Goal: Entertainment & Leisure: Consume media (video, audio)

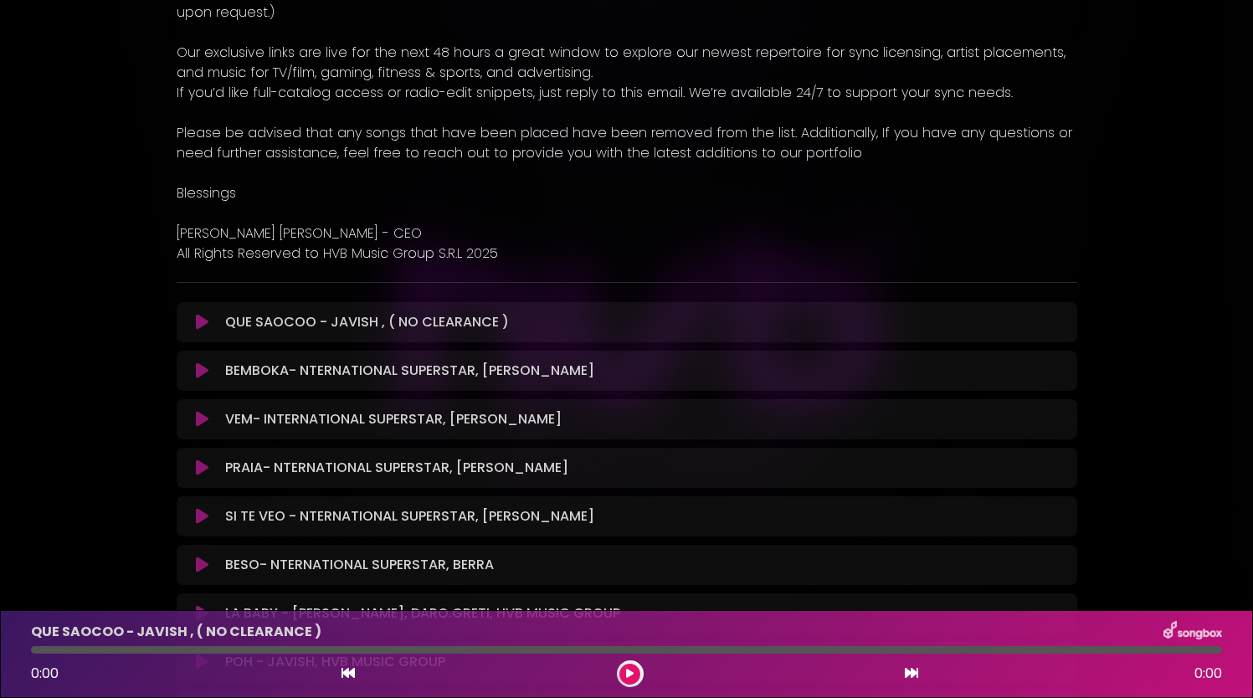
scroll to position [167, 0]
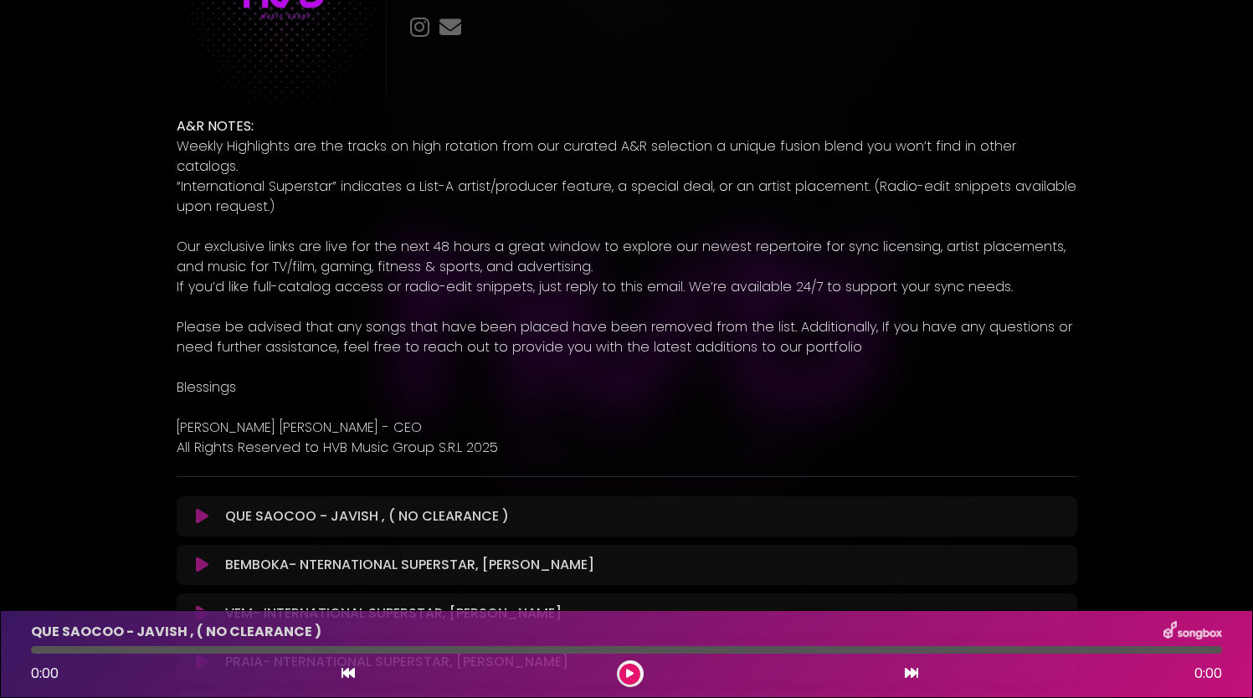
click at [201, 508] on icon at bounding box center [202, 516] width 13 height 17
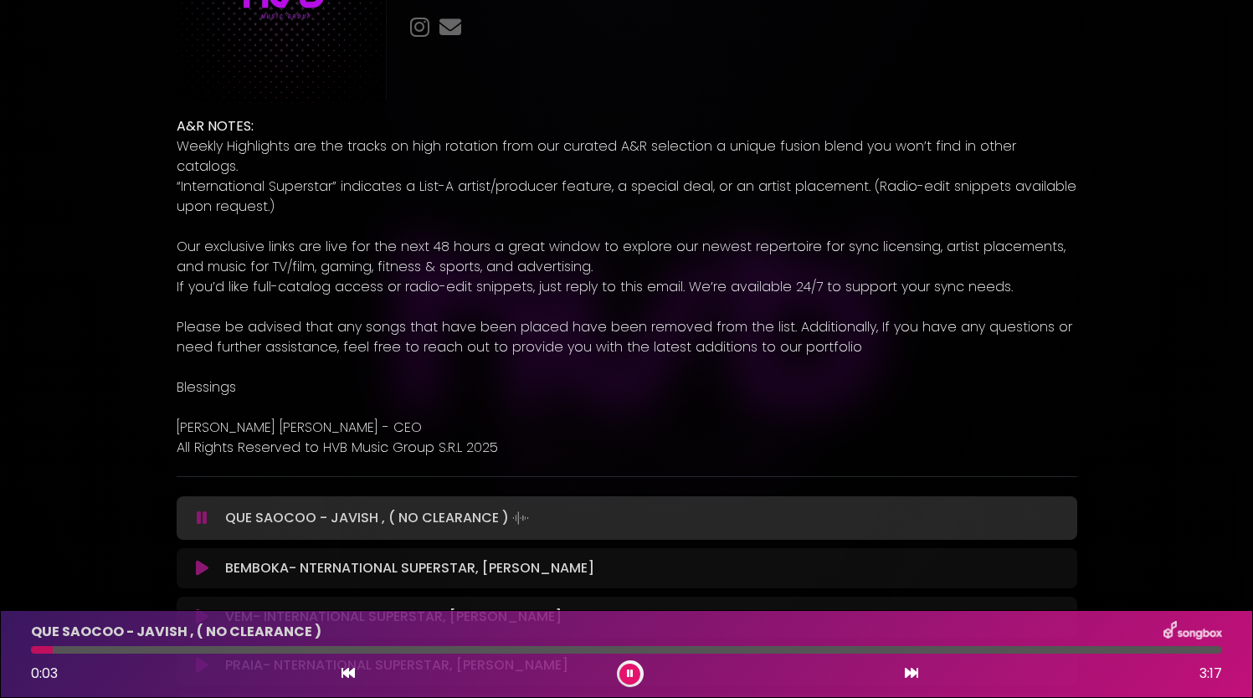
click at [347, 654] on div "QUE SAOCOO - JAVISH , ( NO CLEARANCE ) 0:03 3:17" at bounding box center [626, 654] width 1211 height 66
click at [337, 645] on div "QUE SAOCOO - JAVISH , ( NO CLEARANCE ) 0:04 3:17" at bounding box center [626, 654] width 1211 height 66
click at [225, 654] on div "QUE SAOCOO - JAVISH , ( NO CLEARANCE ) 0:04 3:17" at bounding box center [626, 654] width 1211 height 66
click at [218, 650] on div at bounding box center [626, 650] width 1191 height 8
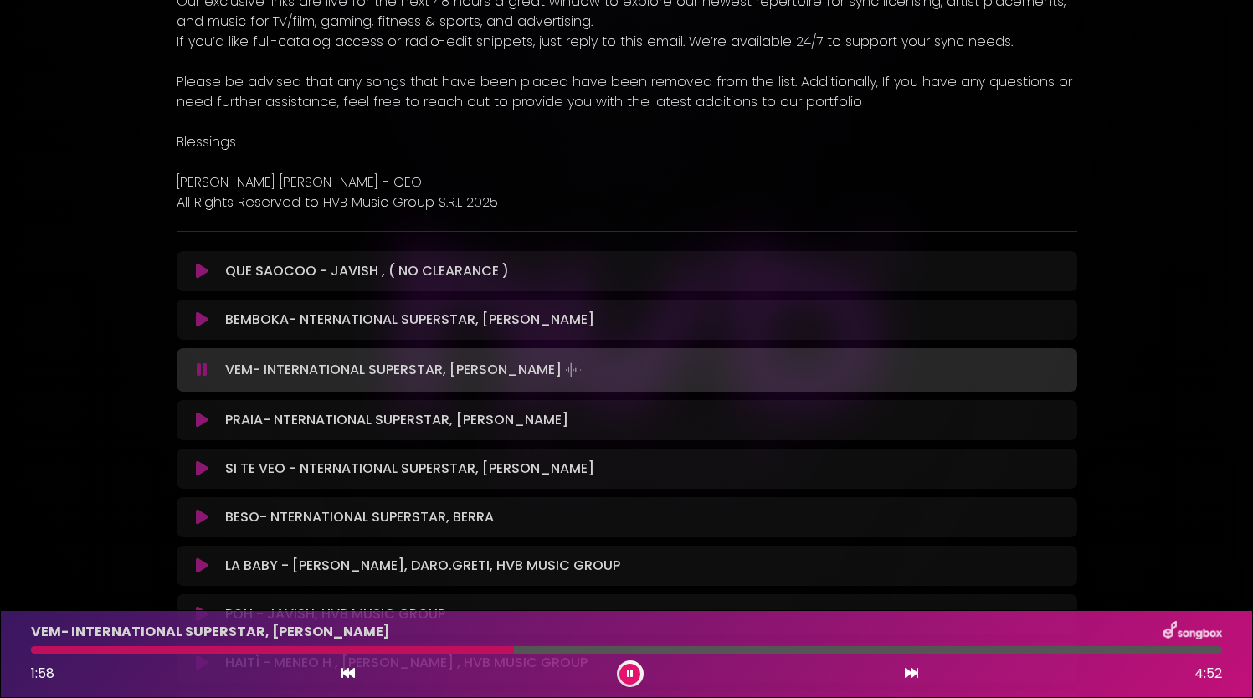
scroll to position [418, 0]
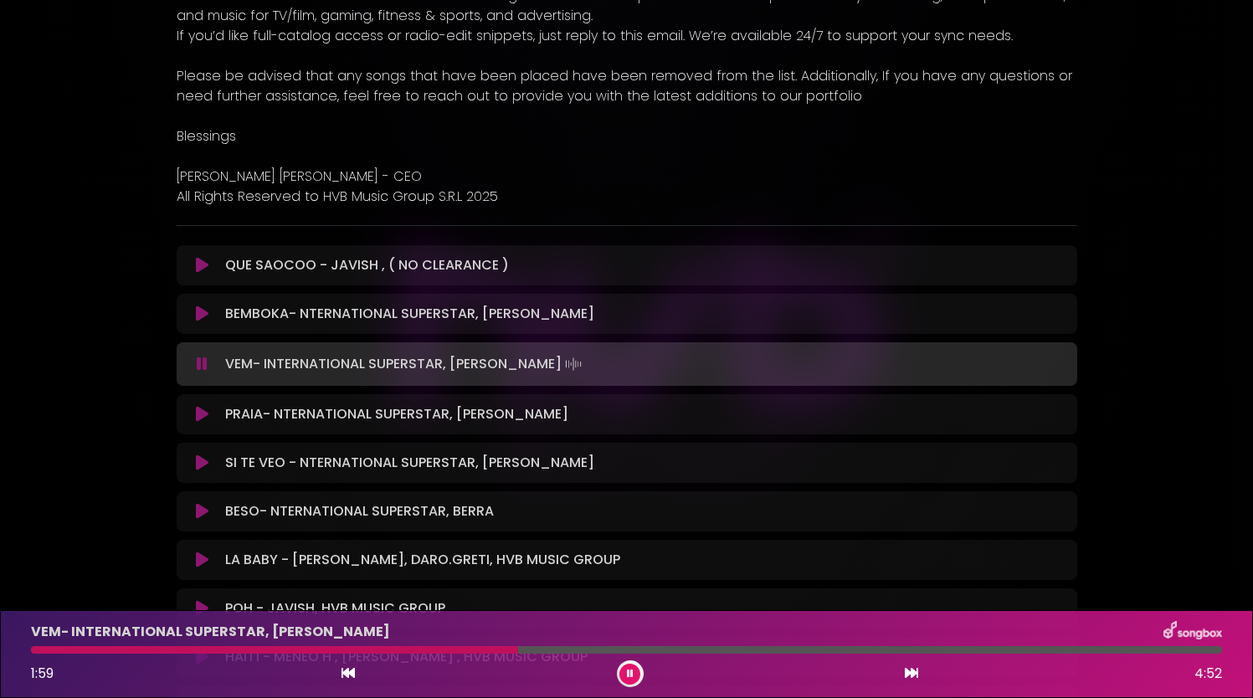
click at [207, 406] on icon at bounding box center [202, 414] width 13 height 17
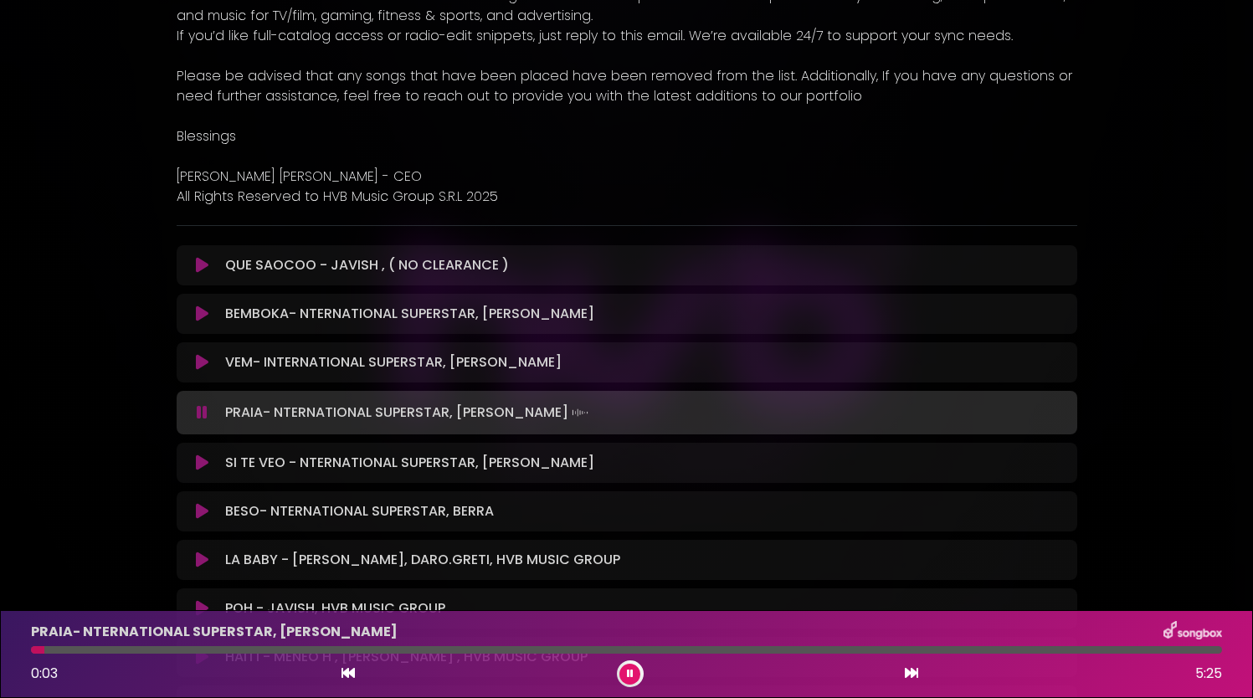
click at [348, 655] on div "PRAIA- NTERNATIONAL SUPERSTAR, [PERSON_NAME] 0:03 5:25" at bounding box center [626, 654] width 1211 height 66
click at [349, 649] on div at bounding box center [626, 650] width 1191 height 8
click at [190, 454] on button at bounding box center [203, 462] width 33 height 17
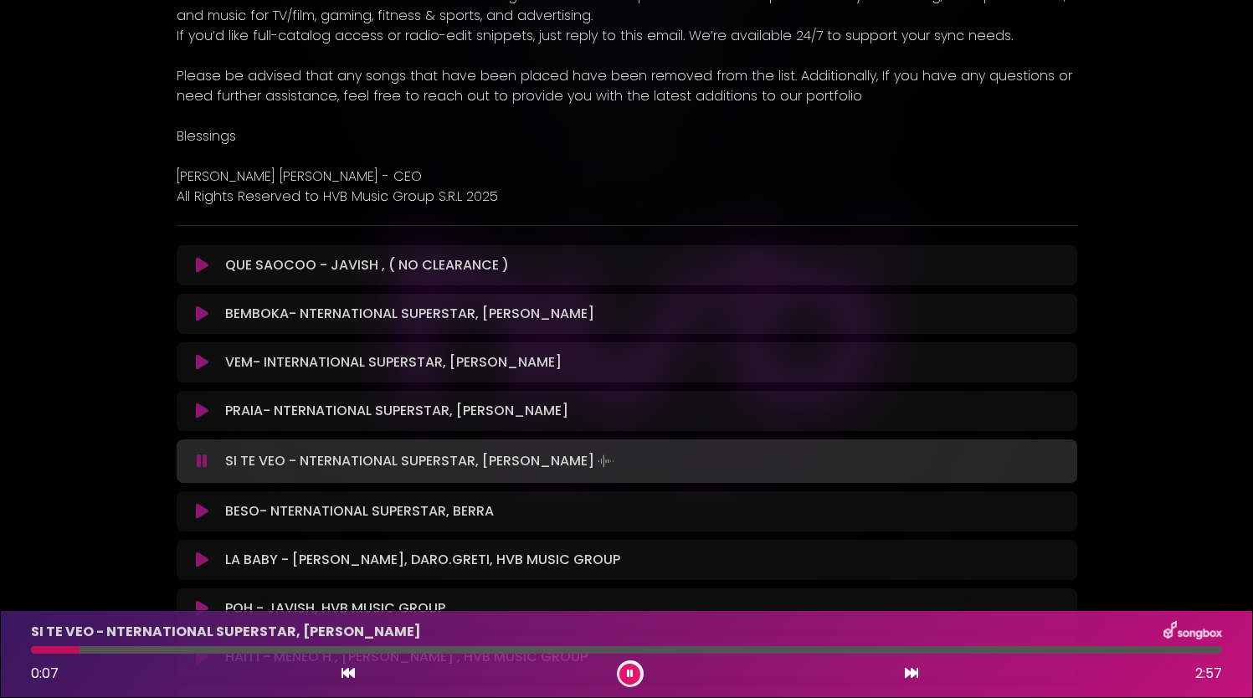
click at [450, 657] on div "SI TE VEO - NTERNATIONAL SUPERSTAR, [PERSON_NAME] 0:07 2:57" at bounding box center [626, 654] width 1211 height 66
click at [449, 652] on div at bounding box center [626, 650] width 1191 height 8
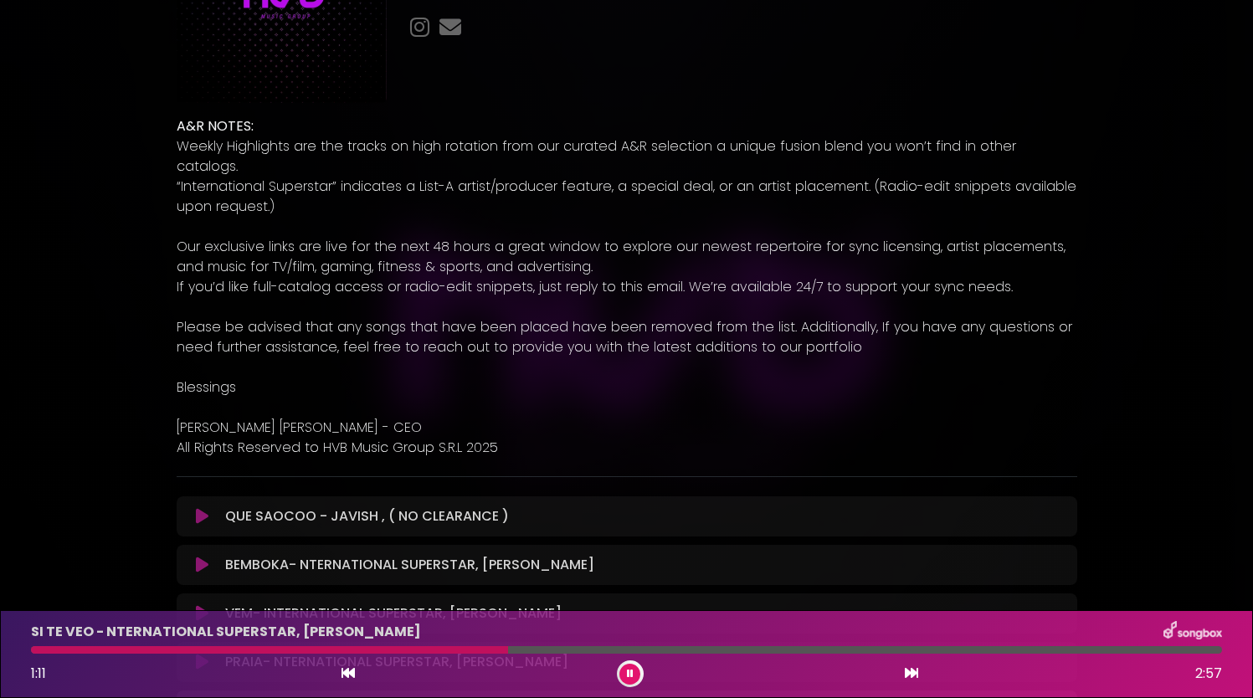
scroll to position [669, 0]
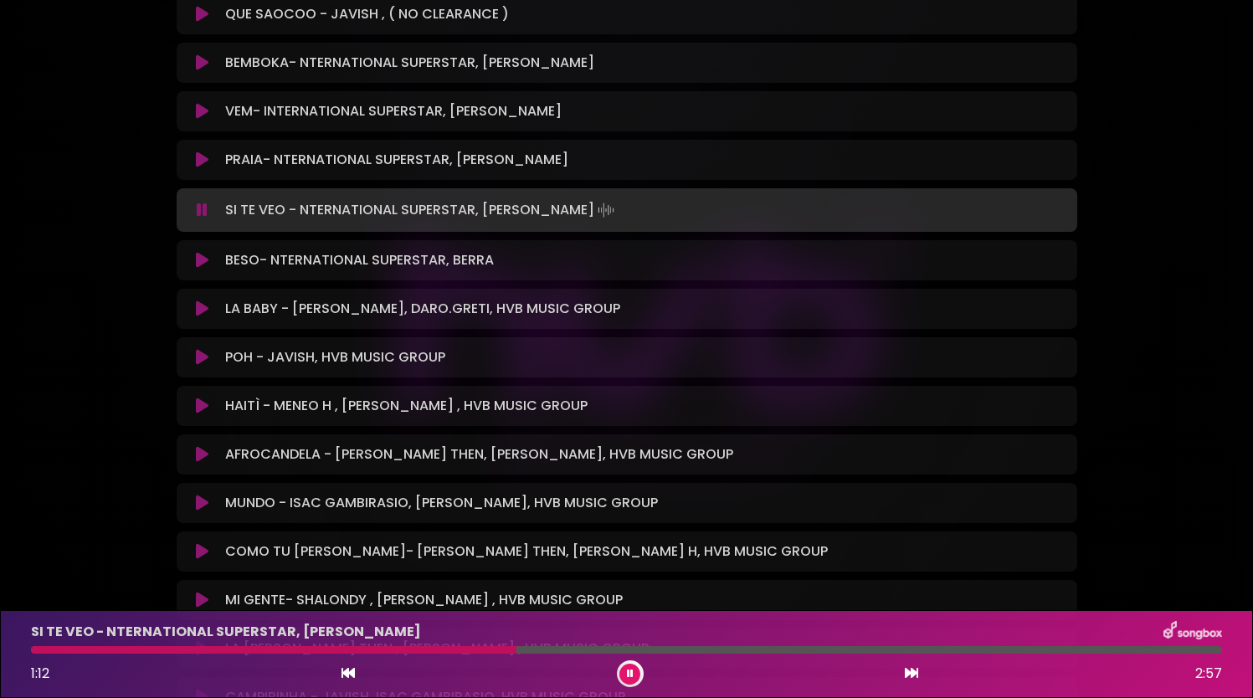
click at [208, 252] on icon at bounding box center [202, 260] width 13 height 17
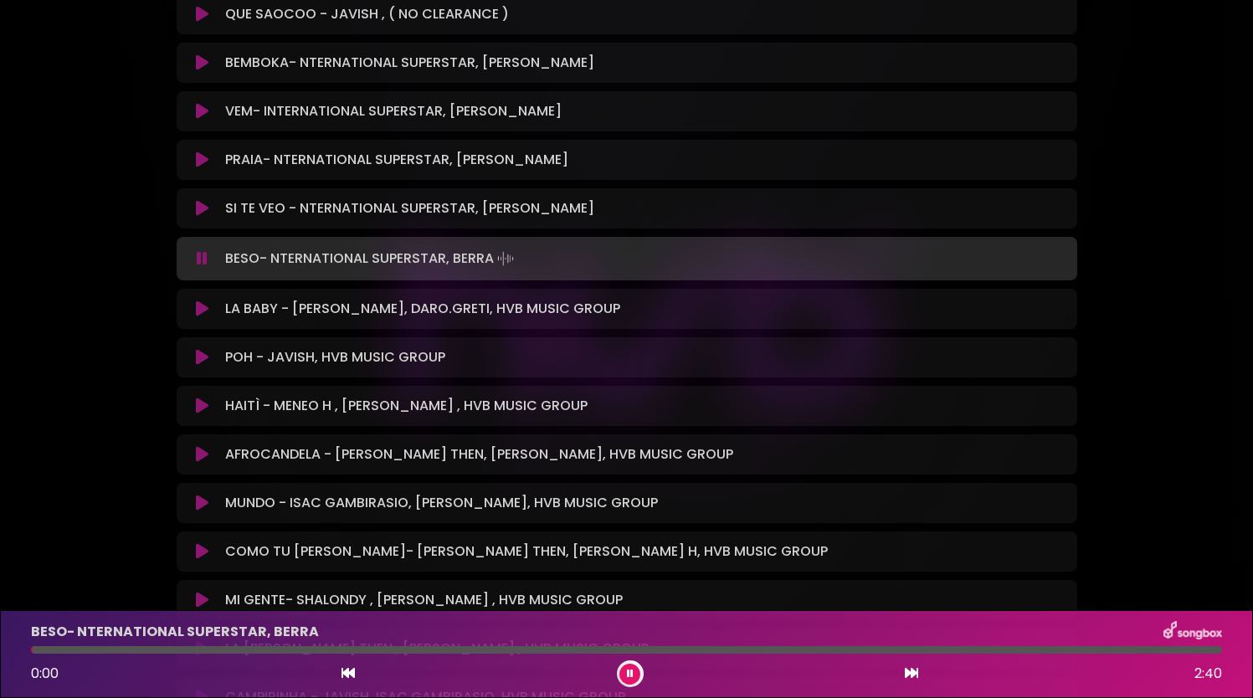
click at [384, 651] on div at bounding box center [626, 650] width 1191 height 8
click at [201, 300] on icon at bounding box center [202, 308] width 13 height 17
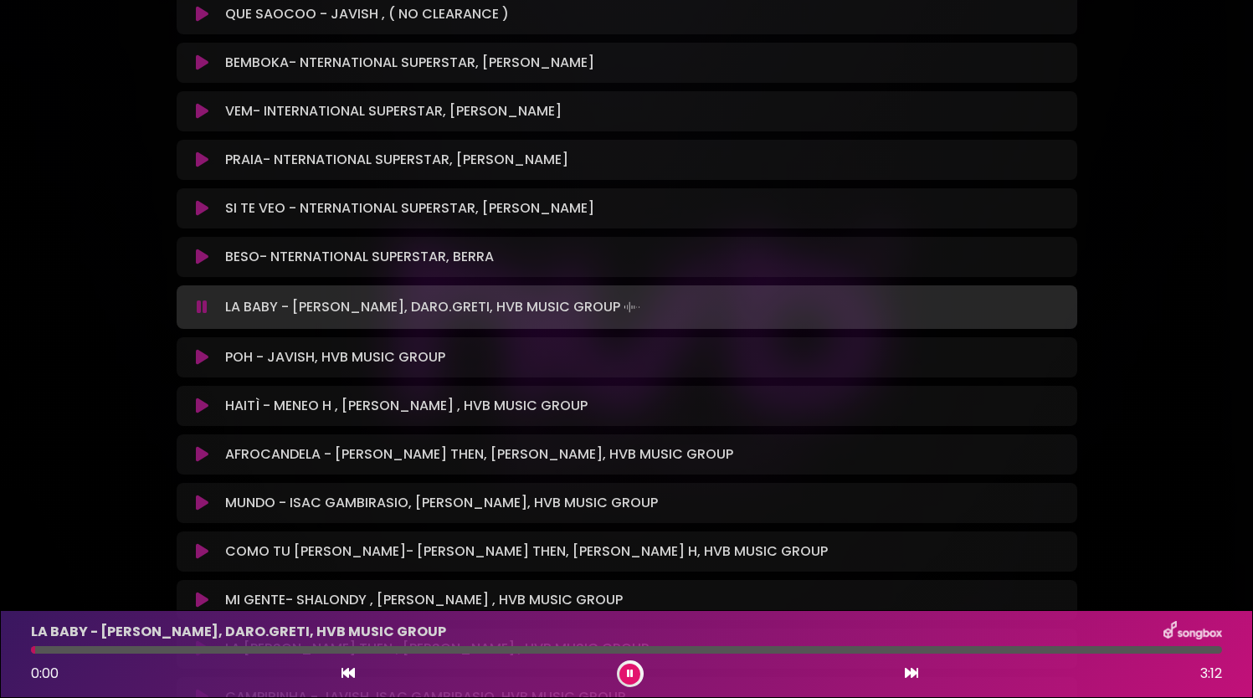
click at [428, 643] on div "LA BABY - [PERSON_NAME], DARO.GRETI, HVB MUSIC GROUP 0:00 3:12" at bounding box center [626, 654] width 1211 height 66
click at [339, 648] on div at bounding box center [626, 650] width 1191 height 8
click at [748, 648] on div at bounding box center [626, 650] width 1191 height 8
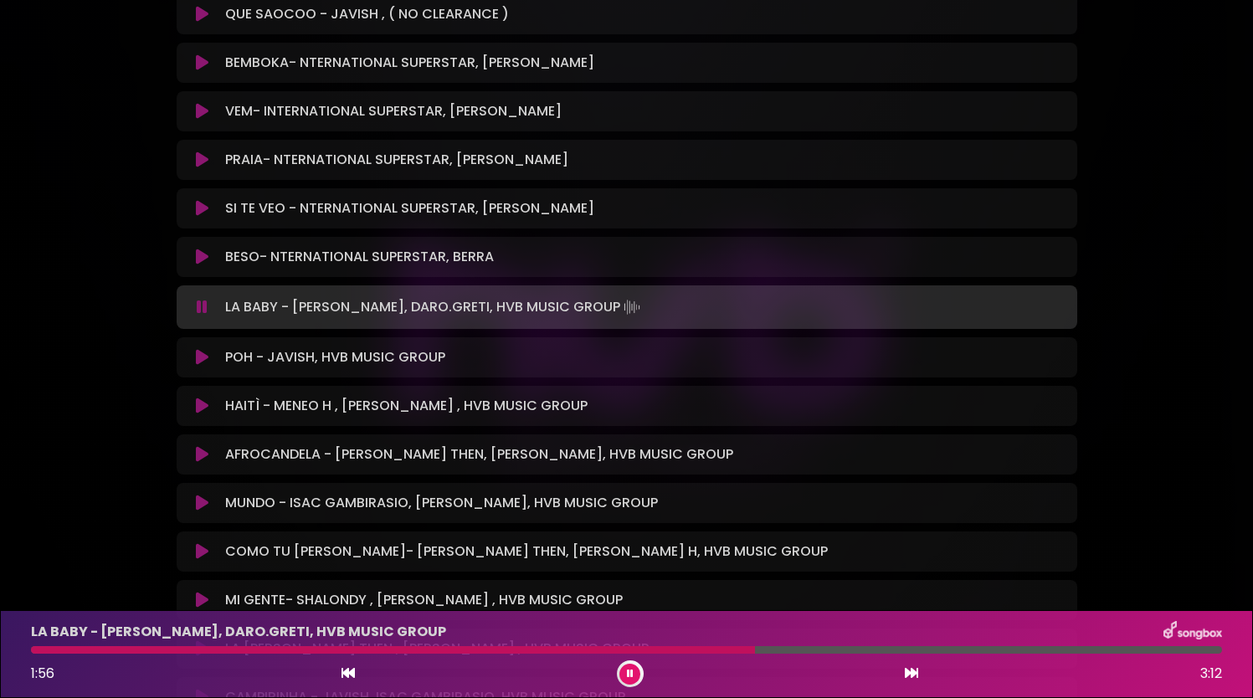
click at [206, 349] on icon at bounding box center [202, 357] width 13 height 17
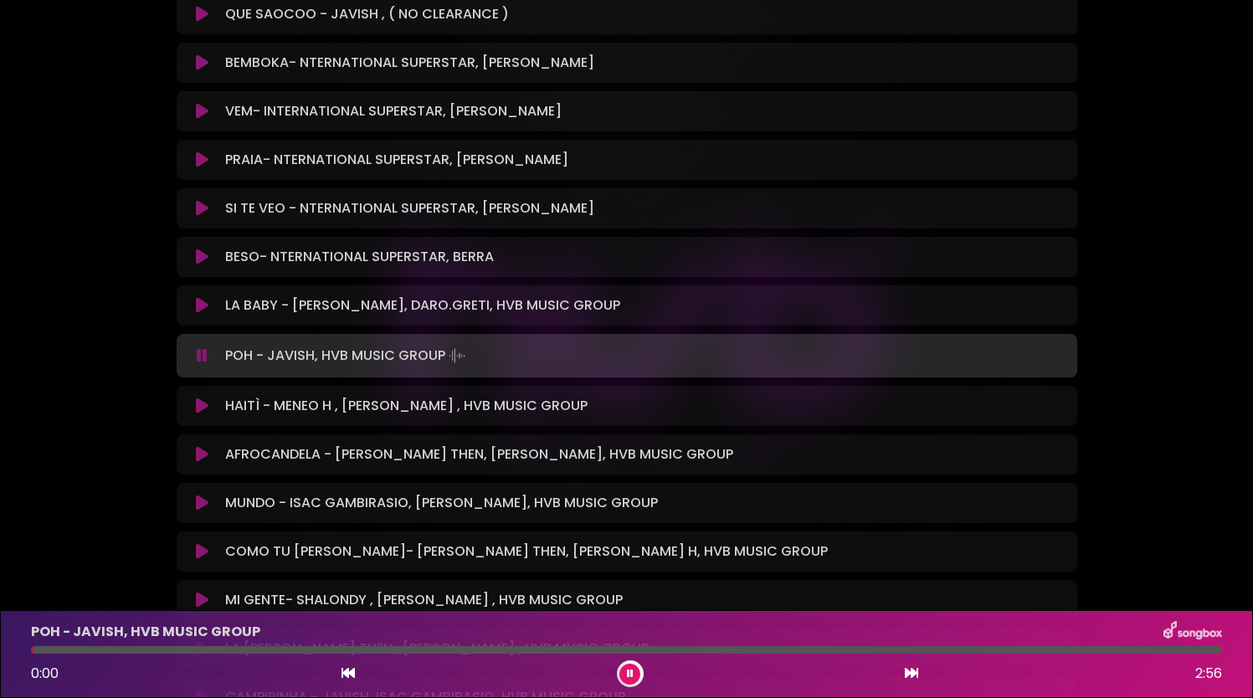
click at [750, 650] on div at bounding box center [626, 650] width 1191 height 8
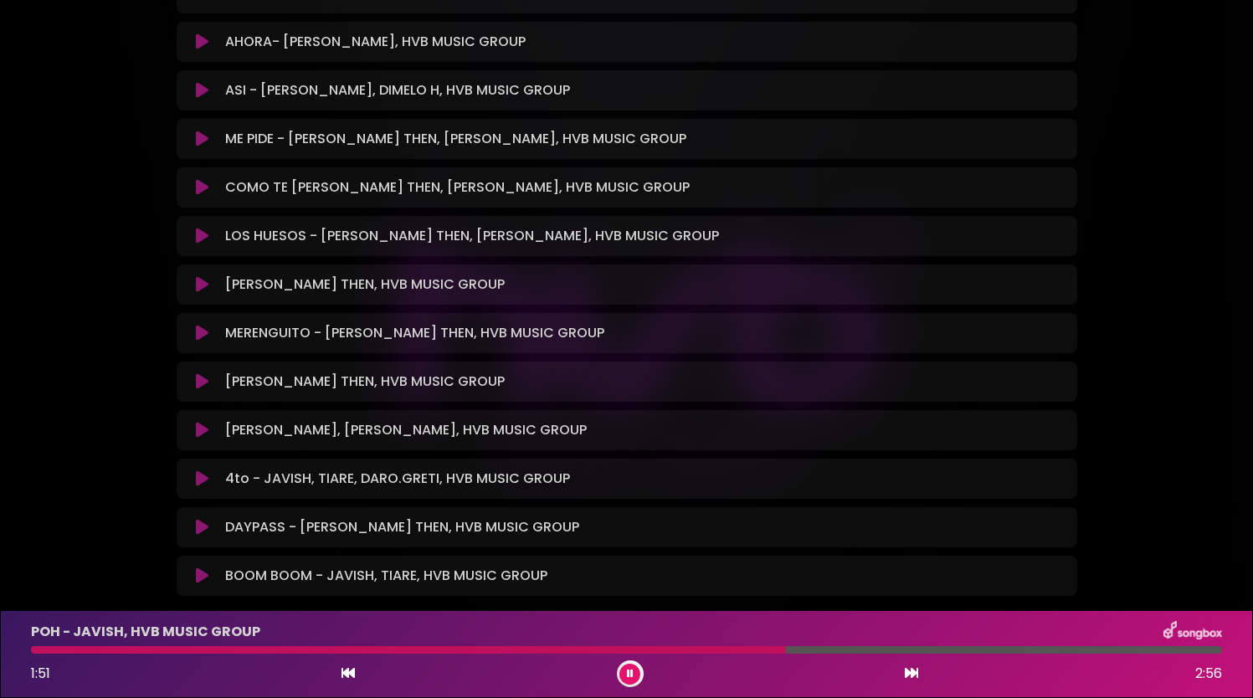
scroll to position [9016, 0]
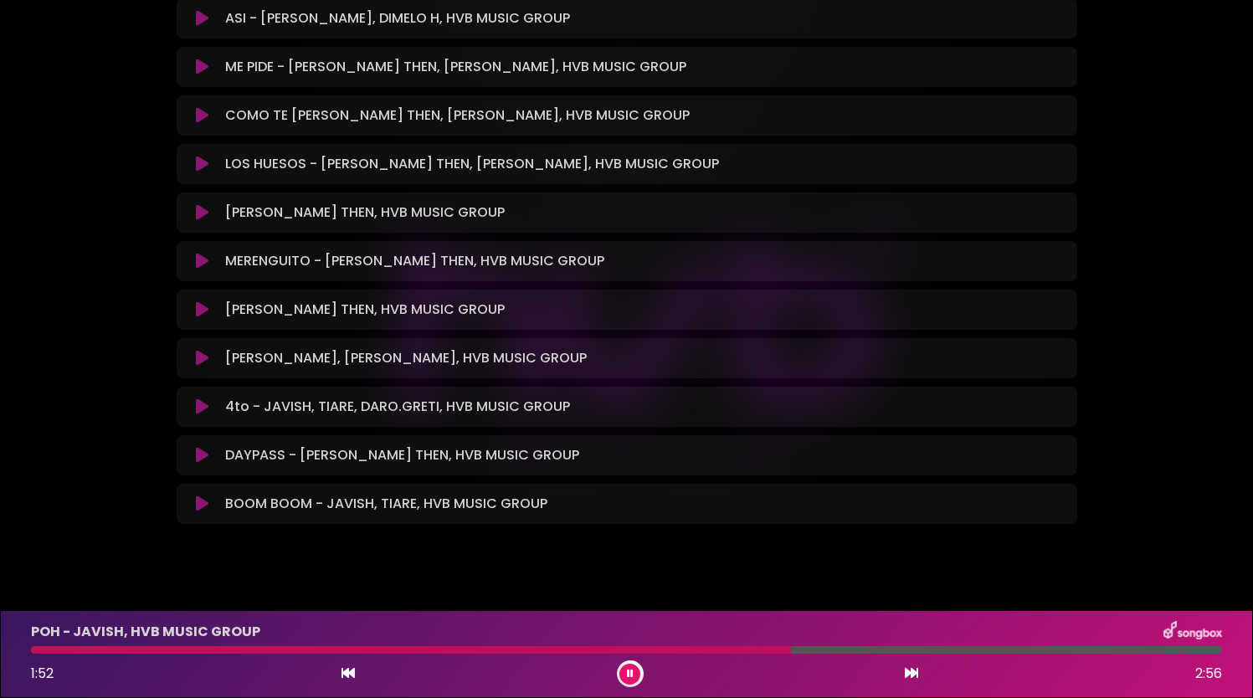
click at [202, 495] on icon at bounding box center [202, 503] width 13 height 17
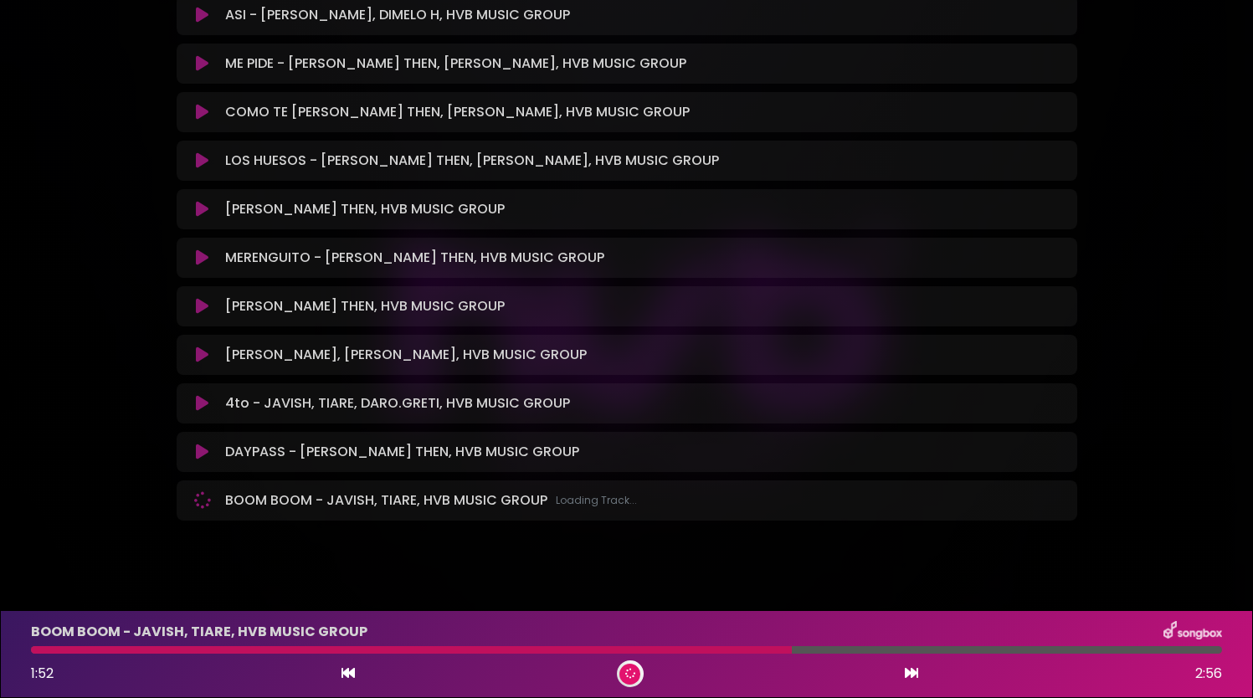
scroll to position [9013, 0]
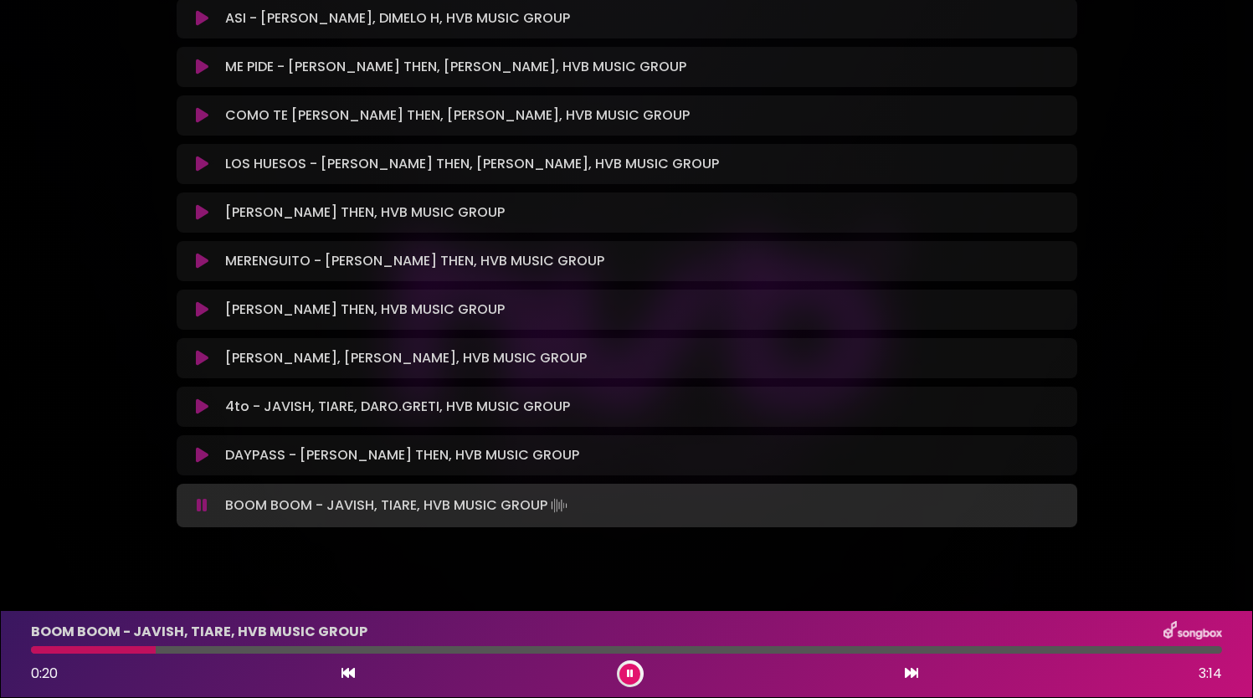
click at [198, 398] on icon at bounding box center [202, 406] width 13 height 17
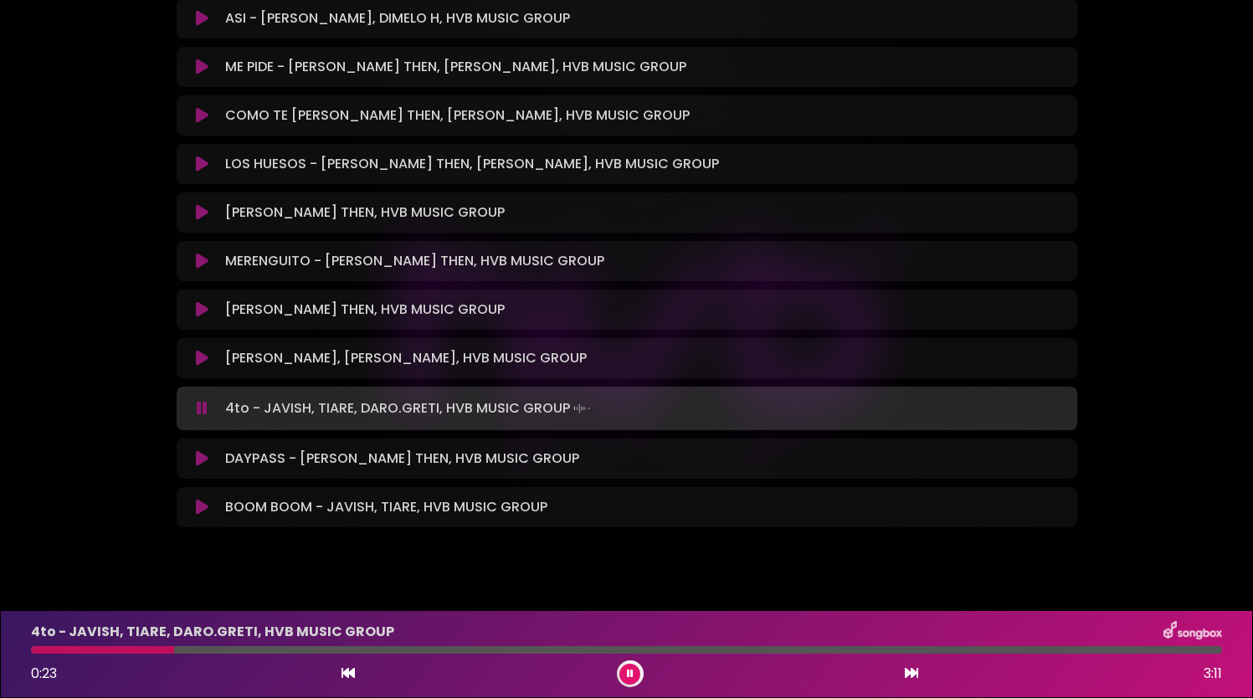
click at [203, 350] on icon at bounding box center [202, 358] width 13 height 17
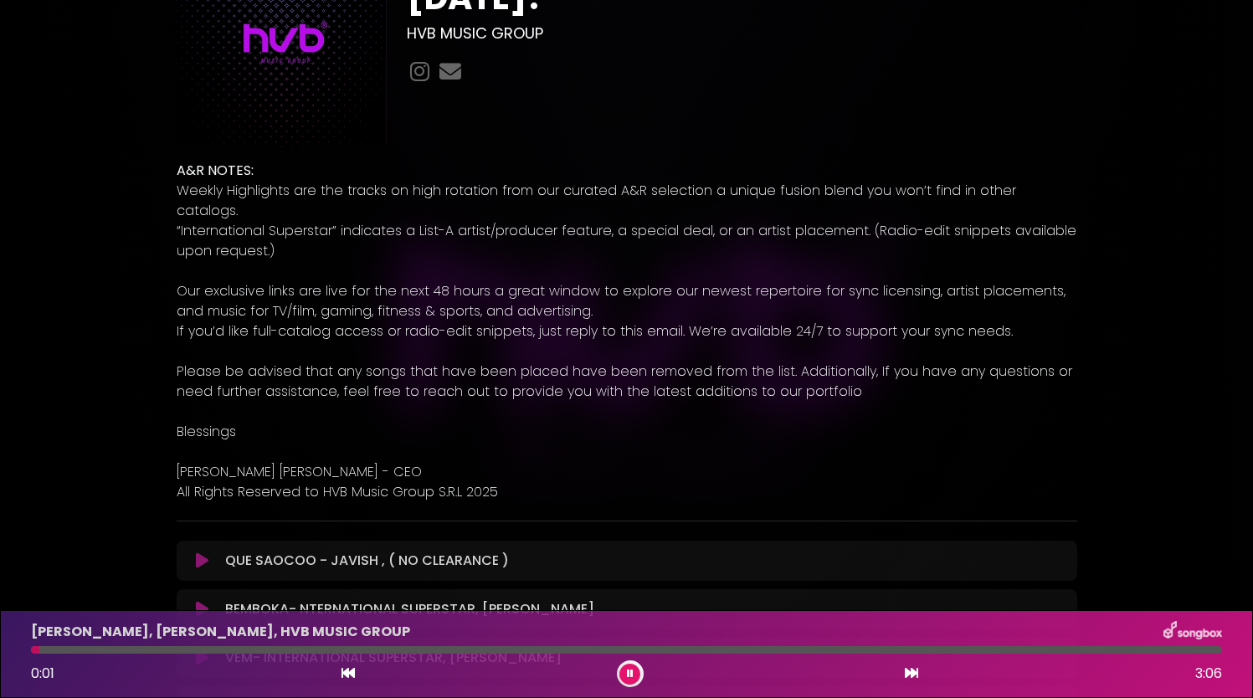
scroll to position [0, 0]
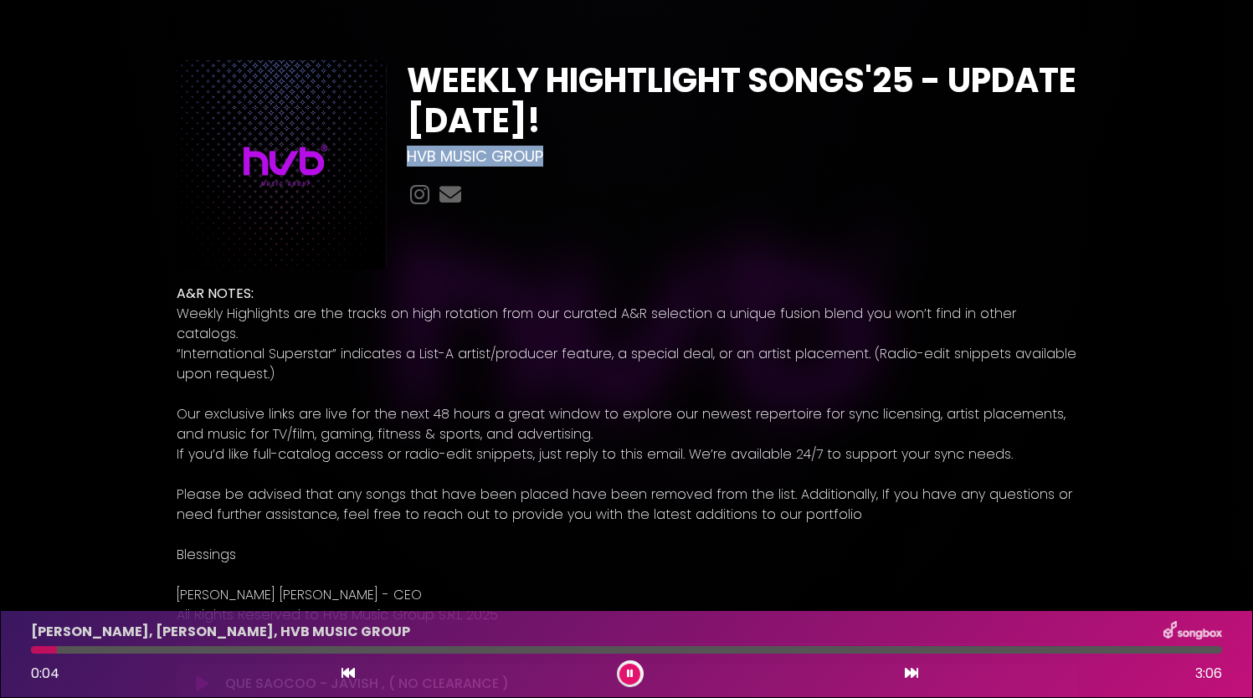
drag, startPoint x: 536, startPoint y: 157, endPoint x: 402, endPoint y: 151, distance: 133.2
click at [403, 151] on div "WEEKLY HIGHTLIGHT SONGS'25 - UPDATE [DATE]! HVB MUSIC GROUP" at bounding box center [742, 165] width 690 height 210
copy h3 "HVB MUSIC GROUP"
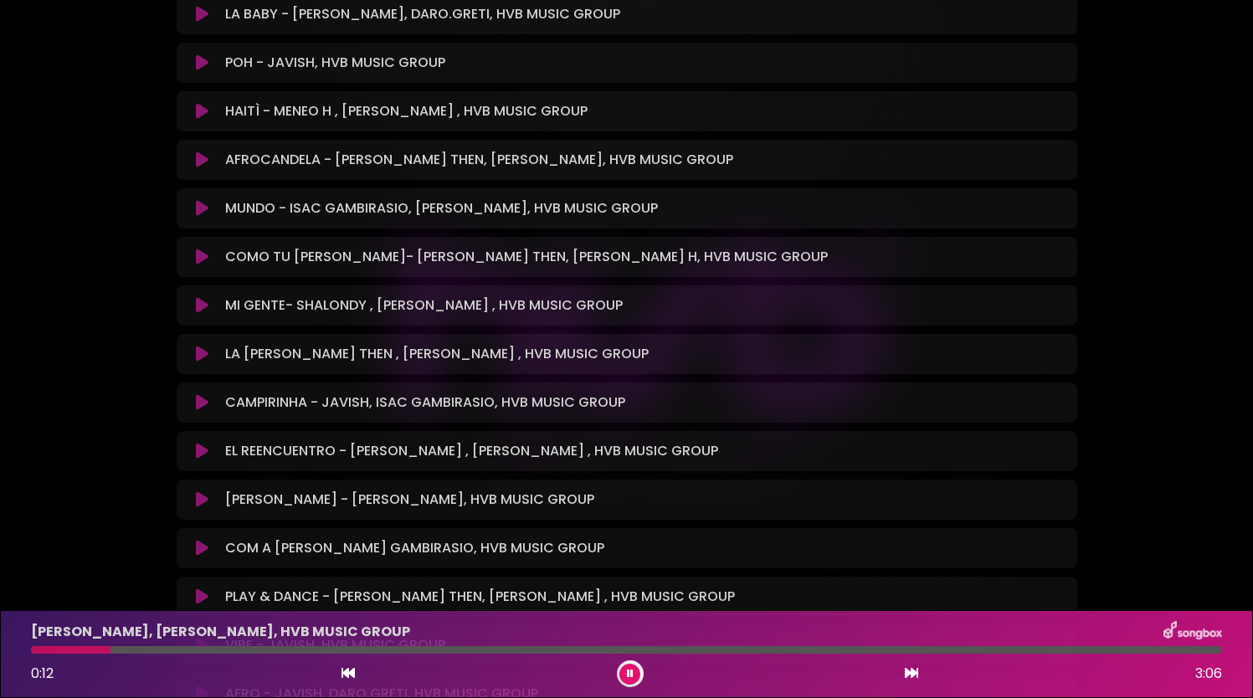
scroll to position [1255, 0]
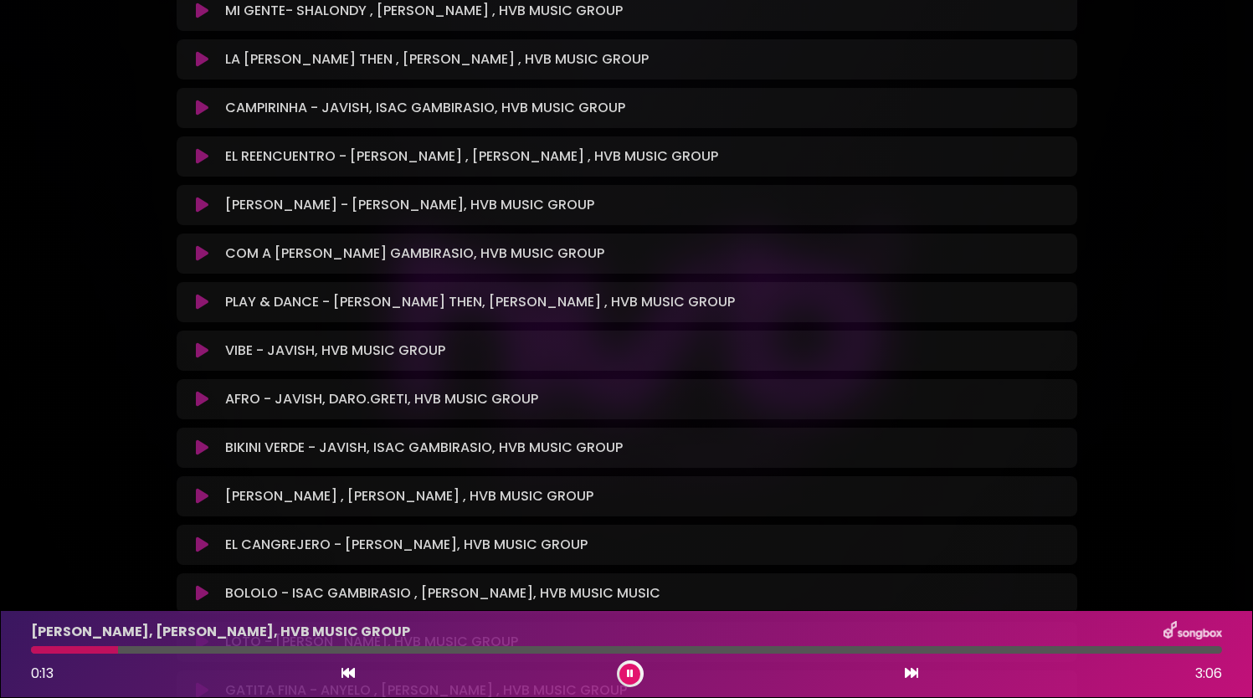
click at [205, 439] on icon at bounding box center [202, 447] width 13 height 17
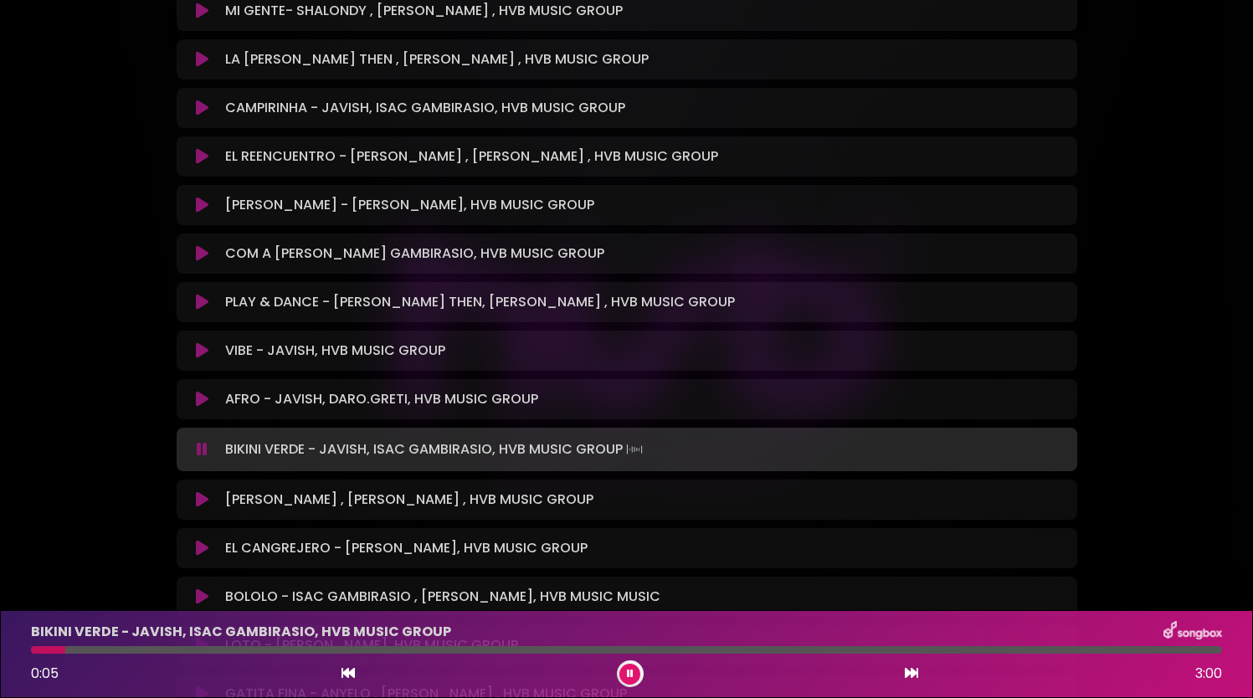
drag, startPoint x: 196, startPoint y: 382, endPoint x: 215, endPoint y: 288, distance: 96.5
click at [196, 391] on icon at bounding box center [202, 399] width 13 height 17
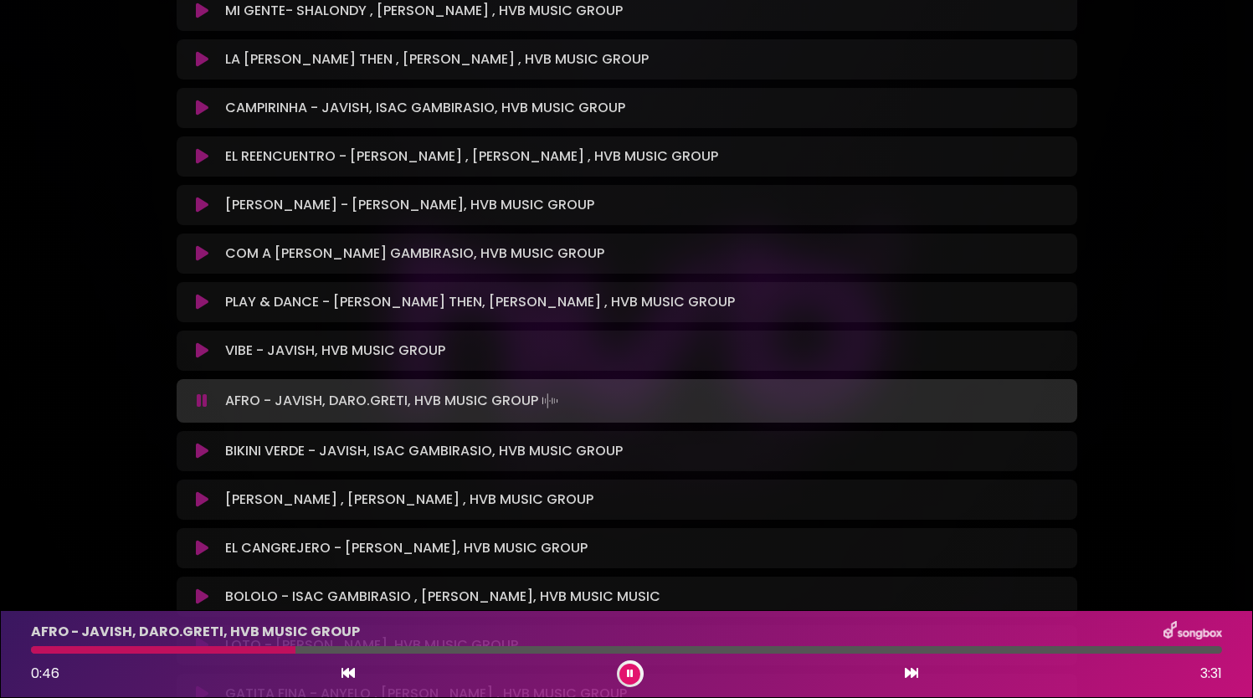
click at [206, 342] on icon at bounding box center [202, 350] width 13 height 17
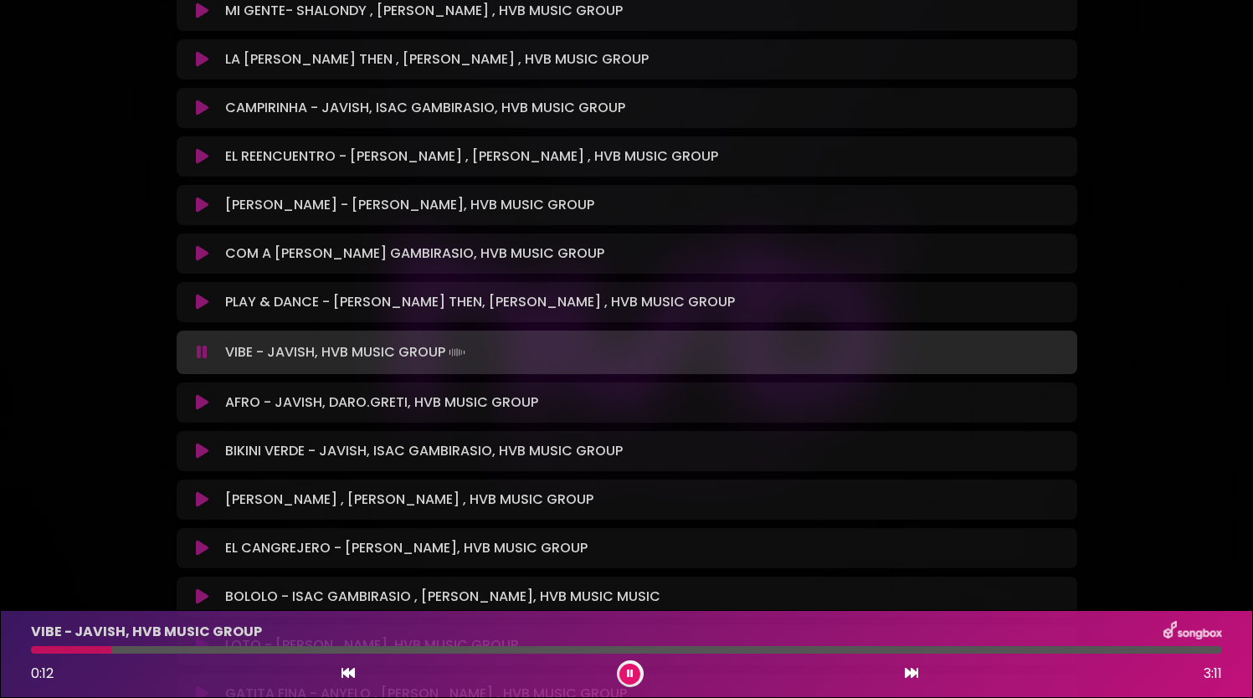
click at [209, 294] on button at bounding box center [203, 302] width 33 height 17
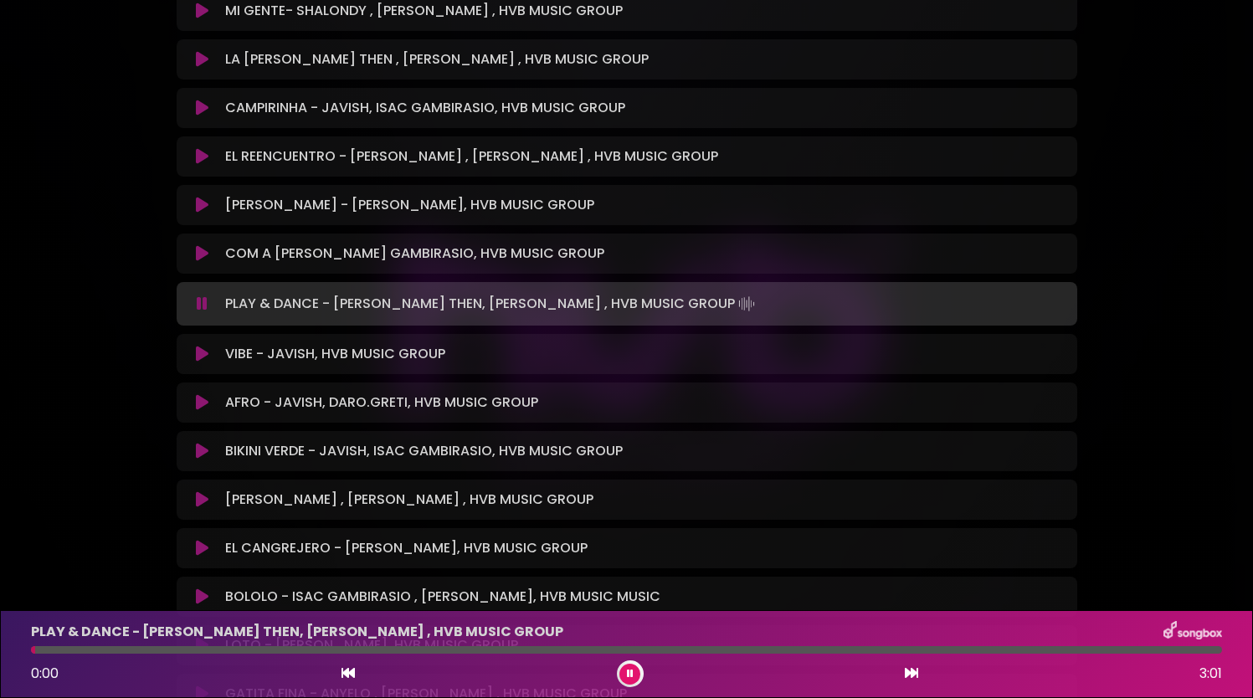
click at [296, 652] on div at bounding box center [626, 650] width 1191 height 8
